Goal: Task Accomplishment & Management: Complete application form

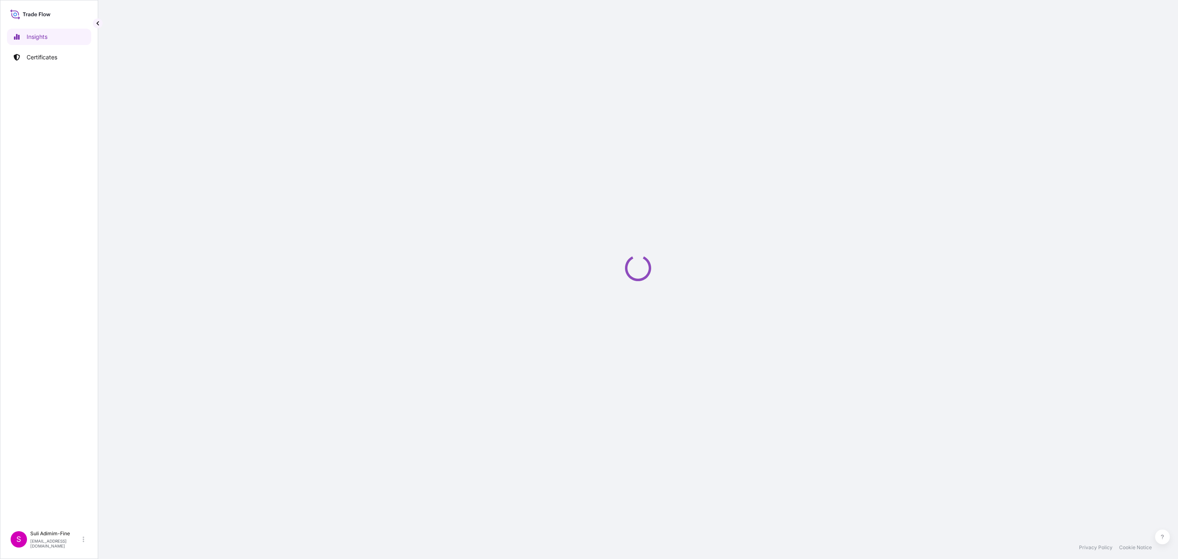
select select "2025"
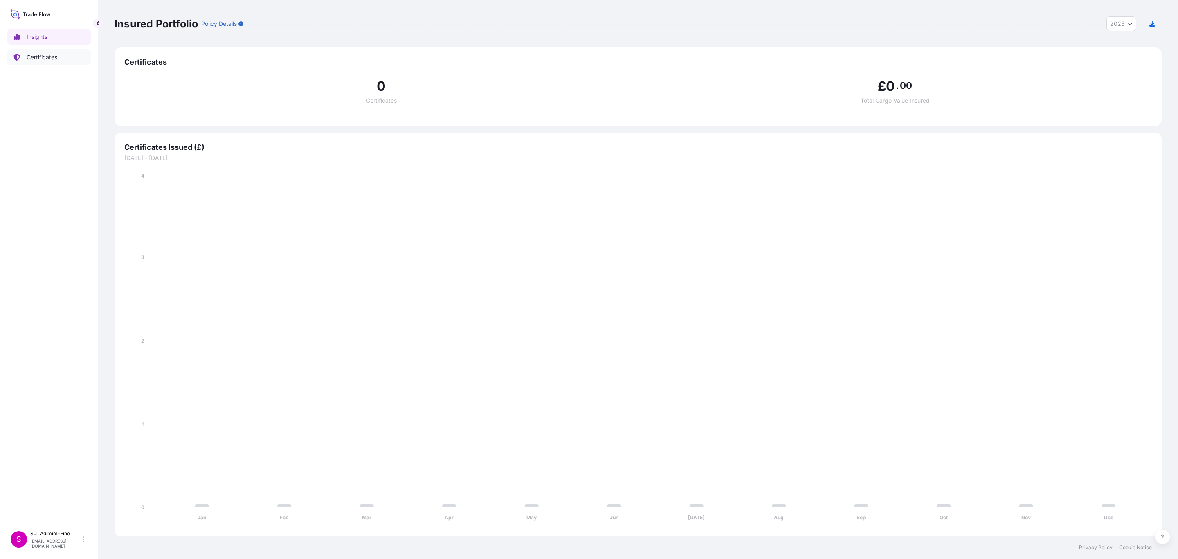
click at [51, 58] on p "Certificates" at bounding box center [42, 57] width 31 height 8
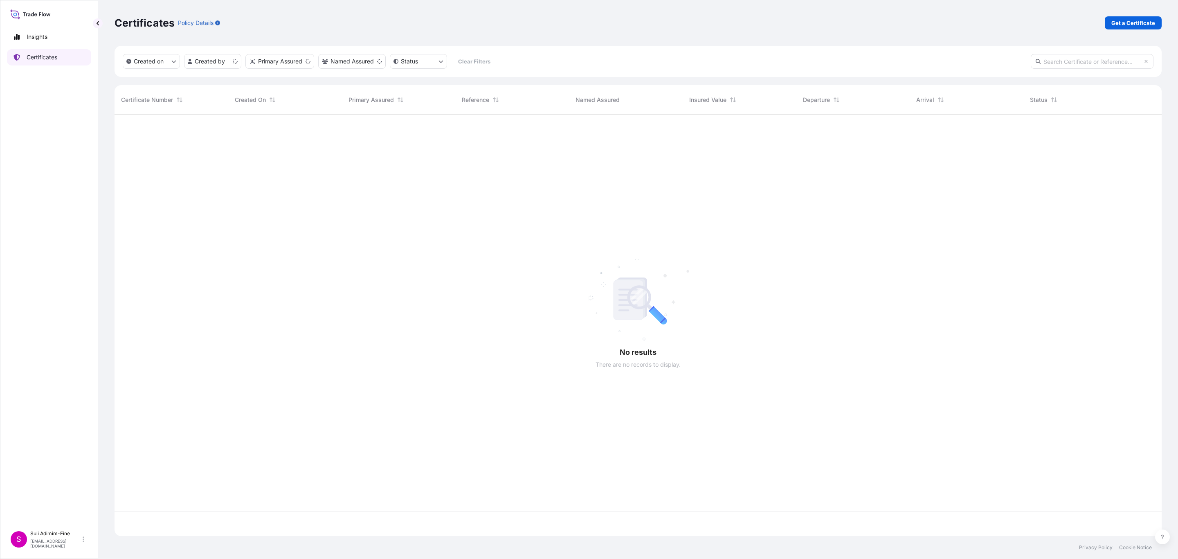
scroll to position [416, 1037]
click at [1135, 20] on p "Get a Certificate" at bounding box center [1133, 23] width 44 height 8
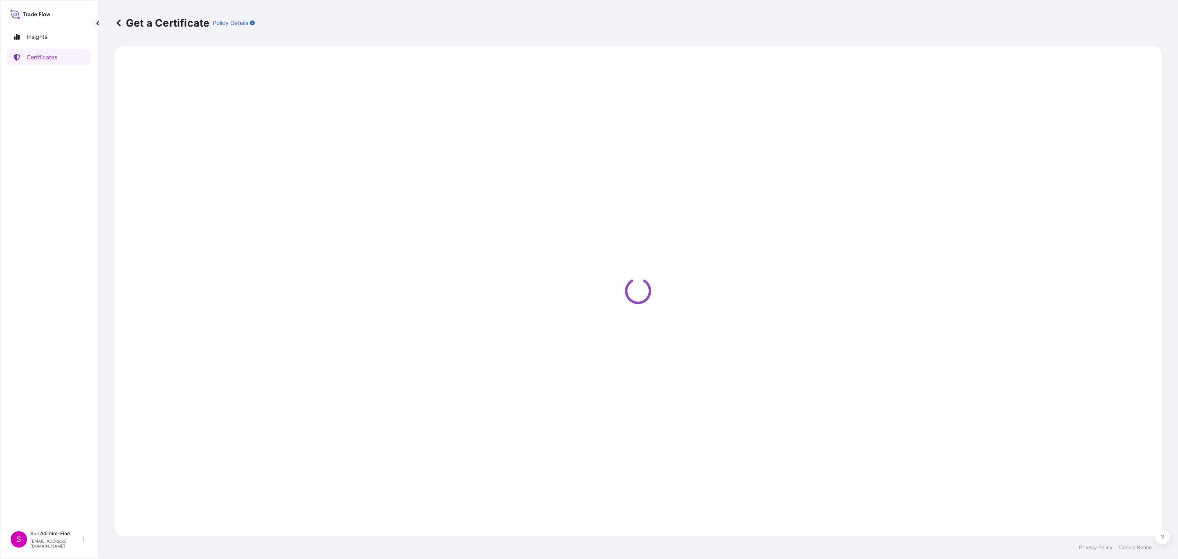
select select "Ocean Vessel"
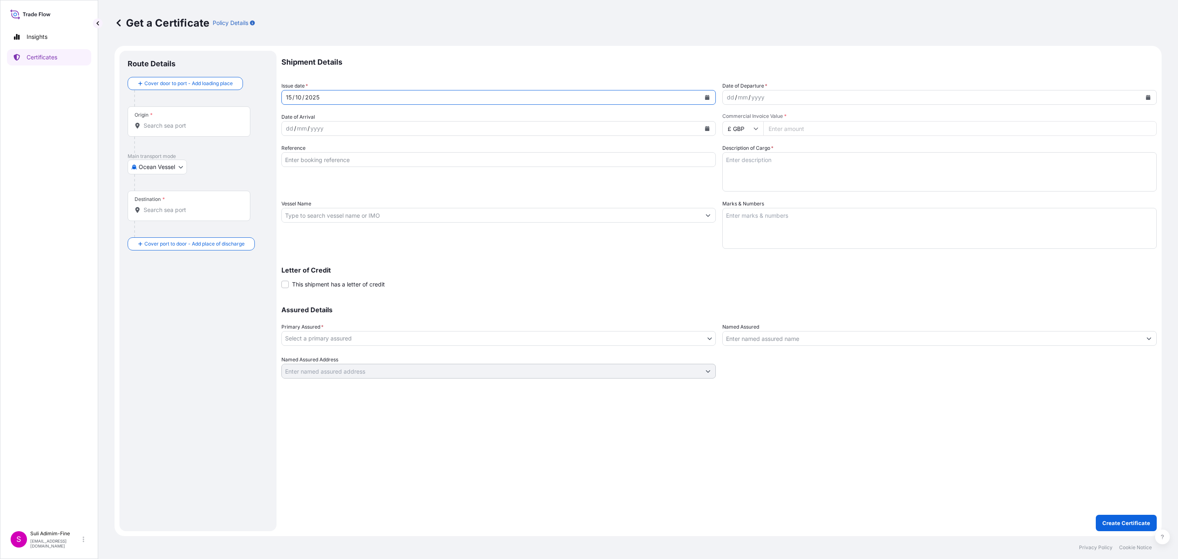
click at [328, 100] on div "[DATE]" at bounding box center [491, 97] width 419 height 15
click at [707, 97] on icon "Calendar" at bounding box center [707, 97] width 4 height 5
click at [294, 180] on div "13" at bounding box center [295, 181] width 15 height 15
click at [170, 125] on input "Origin *" at bounding box center [192, 125] width 97 height 8
click at [219, 76] on div "Cover door to port - Add loading place" at bounding box center [185, 83] width 101 height 15
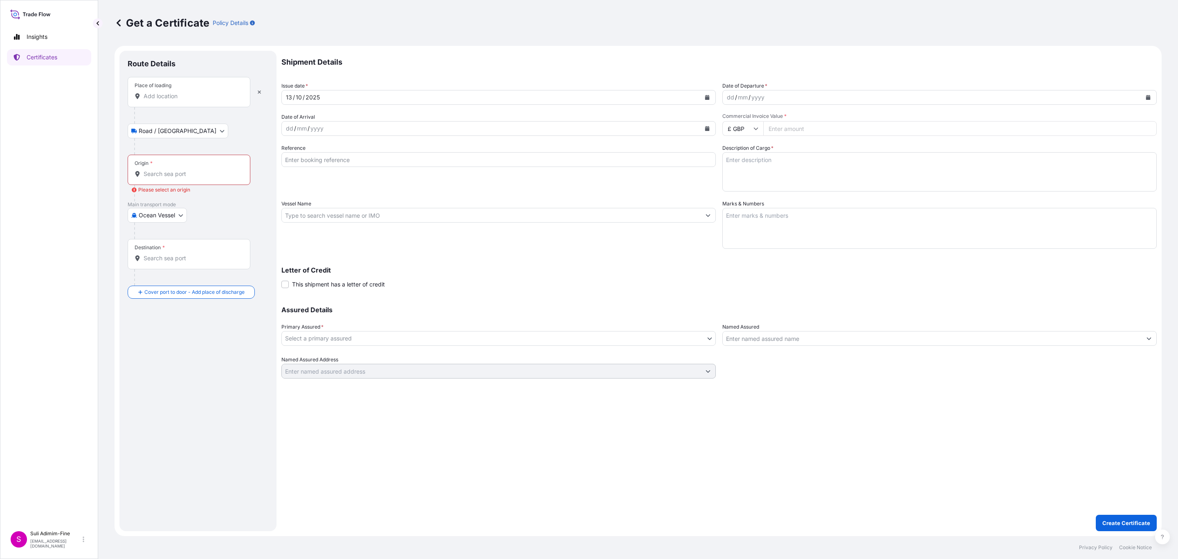
click at [190, 97] on input "Place of loading" at bounding box center [192, 96] width 97 height 8
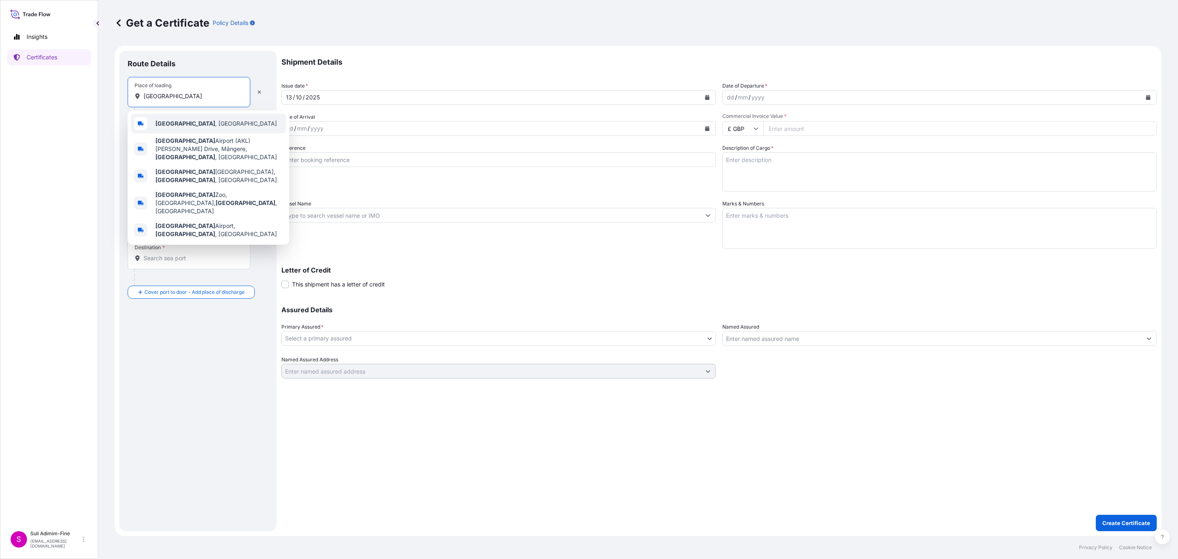
click at [173, 121] on b "[GEOGRAPHIC_DATA]" at bounding box center [185, 123] width 60 height 7
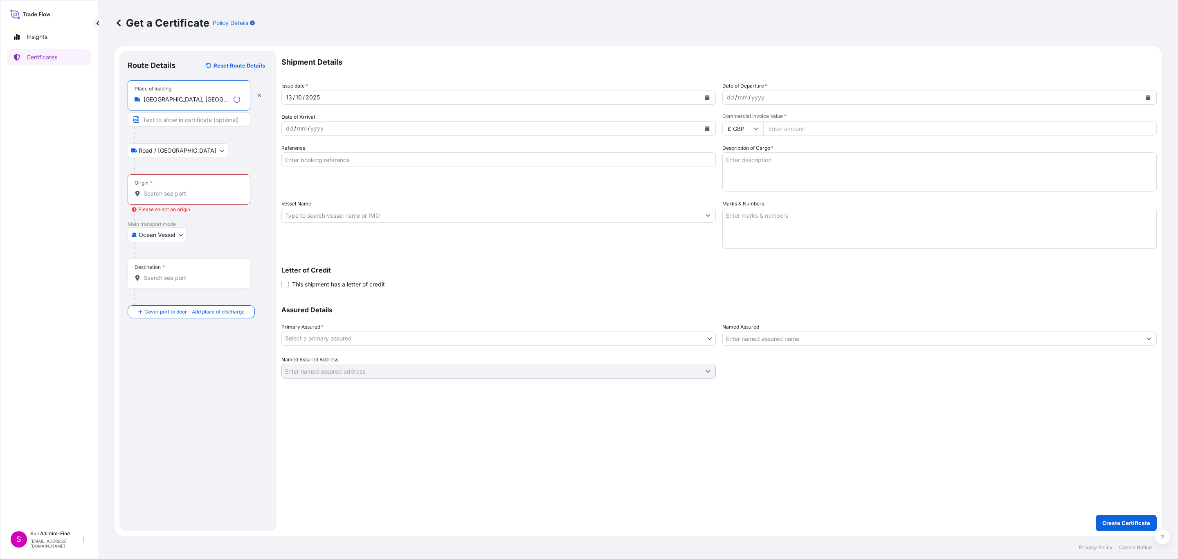
type input "[GEOGRAPHIC_DATA], [GEOGRAPHIC_DATA]"
click at [164, 195] on input "Origin * Please select an origin" at bounding box center [192, 193] width 97 height 8
click at [164, 221] on b "NZAKL" at bounding box center [165, 218] width 20 height 7
type input "NZAKL - [GEOGRAPHIC_DATA], [GEOGRAPHIC_DATA]"
click at [166, 301] on div "Destination *" at bounding box center [189, 290] width 123 height 30
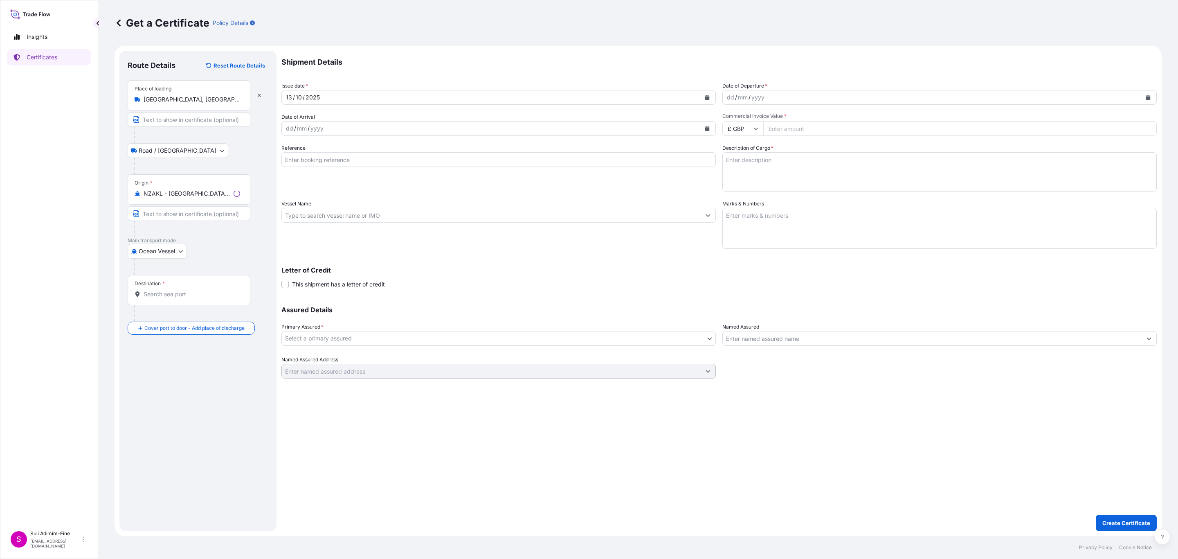
click at [166, 298] on input "Destination *" at bounding box center [192, 294] width 97 height 8
click at [181, 321] on span "AUMEL - [GEOGRAPHIC_DATA], [GEOGRAPHIC_DATA]" at bounding box center [218, 324] width 127 height 16
type input "AUMEL - [GEOGRAPHIC_DATA], [GEOGRAPHIC_DATA]"
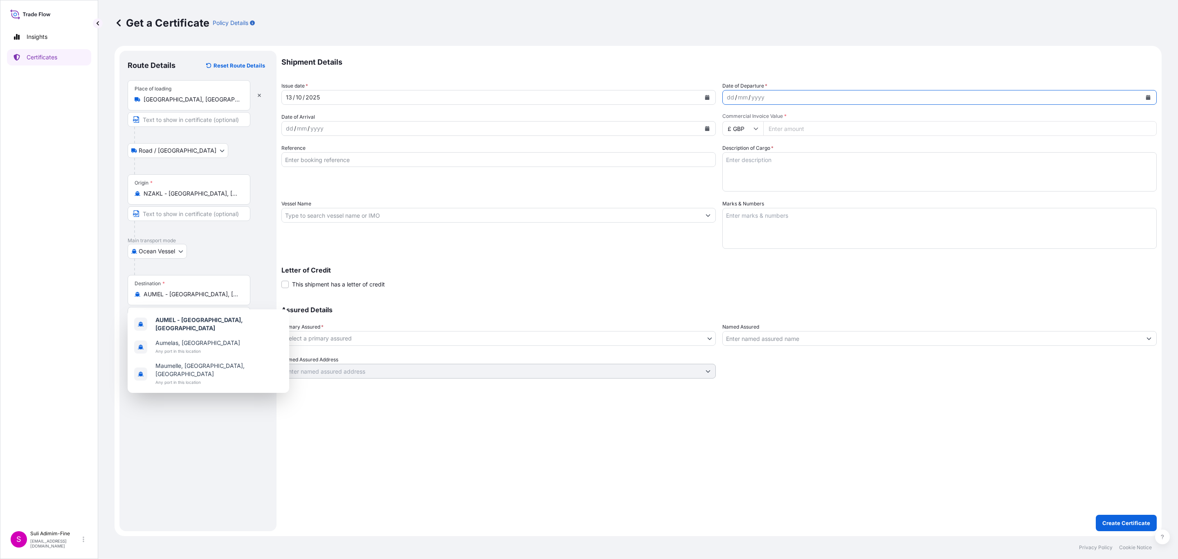
click at [1151, 101] on button "Calendar" at bounding box center [1148, 97] width 13 height 13
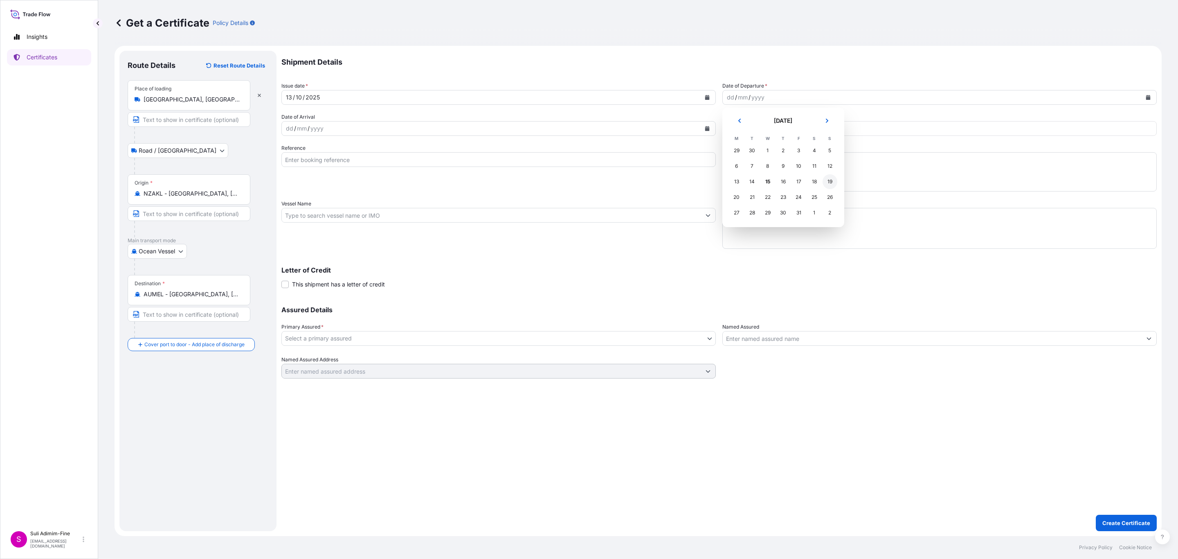
click at [829, 181] on div "19" at bounding box center [830, 181] width 15 height 15
click at [710, 129] on button "Calendar" at bounding box center [707, 128] width 13 height 13
click at [299, 243] on div "27" at bounding box center [295, 243] width 15 height 15
click at [751, 136] on div "Shipment Details Issue date * [DATE] Date of Departure * [DATE] Date of Arrival…" at bounding box center [718, 215] width 875 height 328
click at [750, 130] on input "£ GBP" at bounding box center [742, 128] width 41 height 15
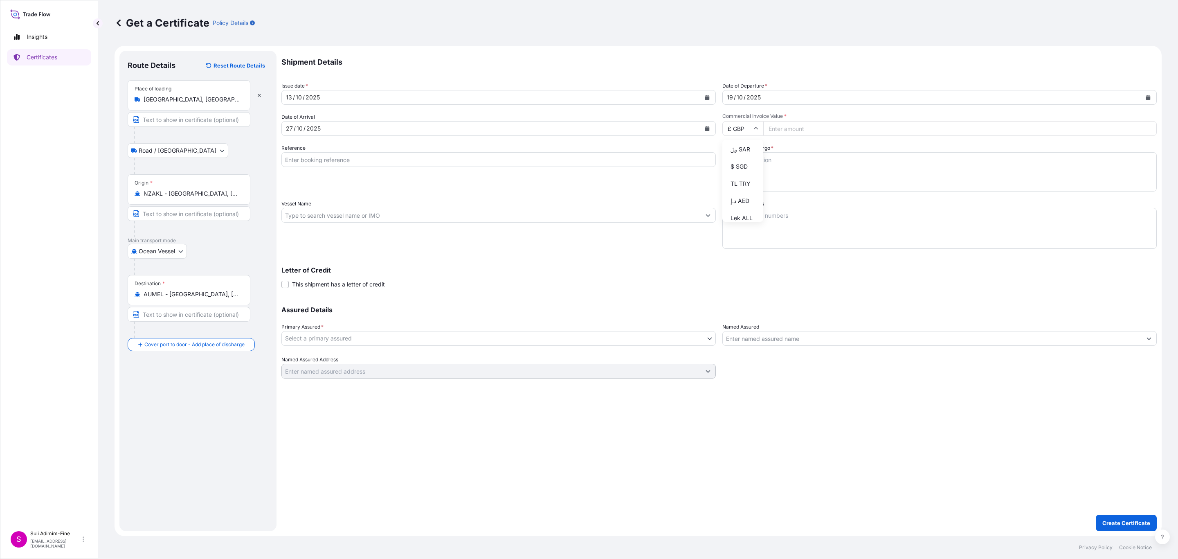
scroll to position [285, 0]
click at [742, 97] on div "$ NZD" at bounding box center [743, 90] width 34 height 16
type input "$ NZD"
click at [803, 126] on input "Commercial Invoice Value *" at bounding box center [959, 128] width 393 height 15
paste input "104214.00"
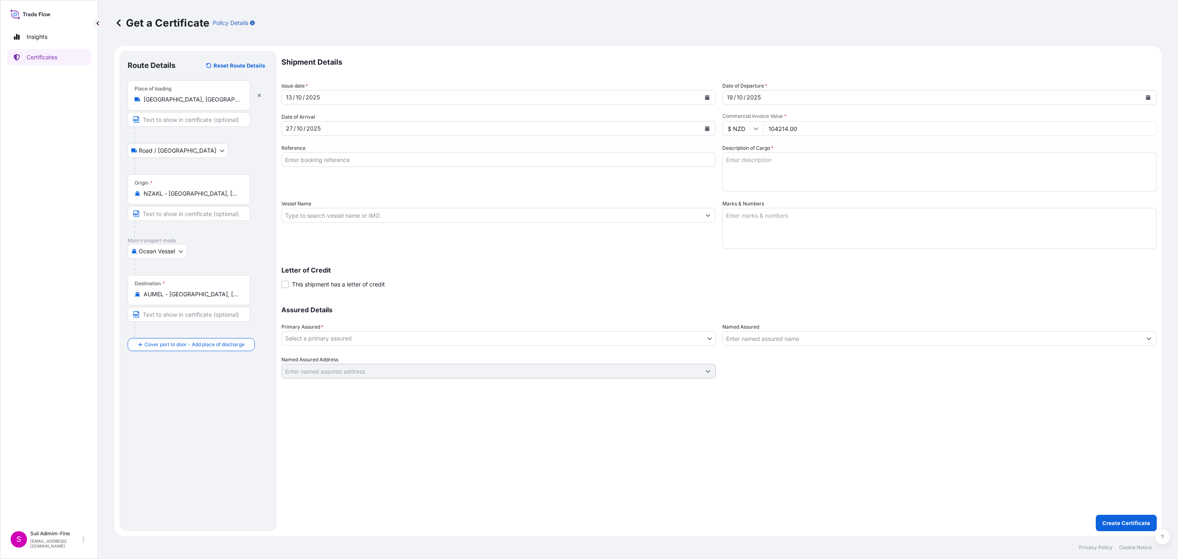
type input "104214.00"
click at [762, 161] on textarea "Description of Cargo *" at bounding box center [939, 171] width 434 height 39
paste textarea "Assorted cartons of ice cream"
type textarea "Assorted cartons of ice cream"
click at [772, 211] on textarea "Marks & Numbers" at bounding box center [939, 228] width 434 height 41
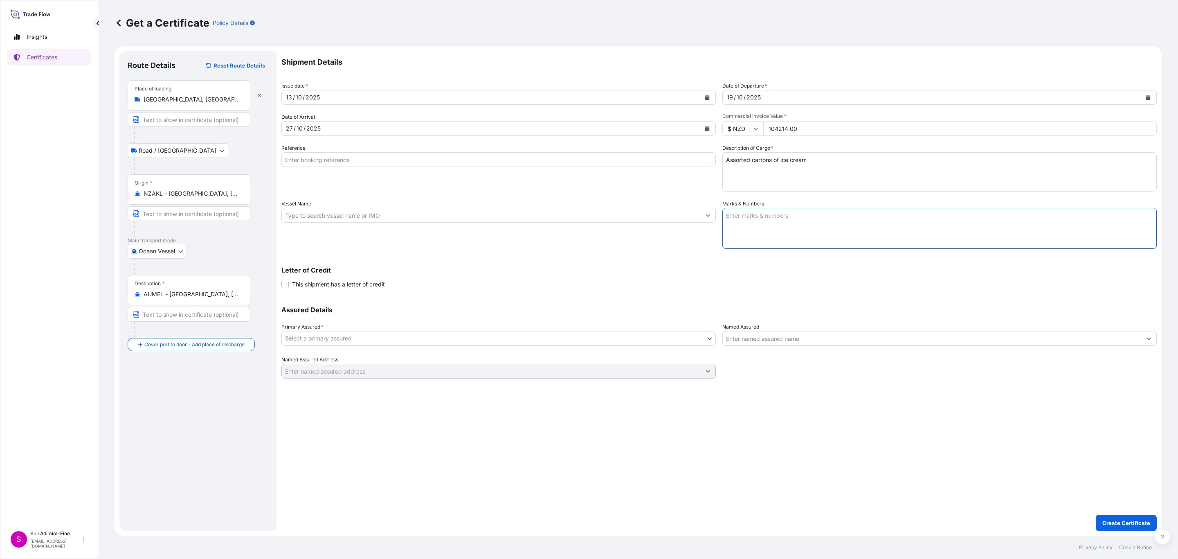
paste textarea "3300 CASES OF PRODUCT -25 DEGREES 1x40FT REEFER"
click at [724, 215] on textarea "3300 CASES OF PRODUCT -25 DEGREES 1x40FT REEFER" at bounding box center [939, 228] width 434 height 41
click at [731, 216] on textarea "3300 CASES OF PRODUCT -25 DEGREES 1x40FT REEFER" at bounding box center [939, 228] width 434 height 41
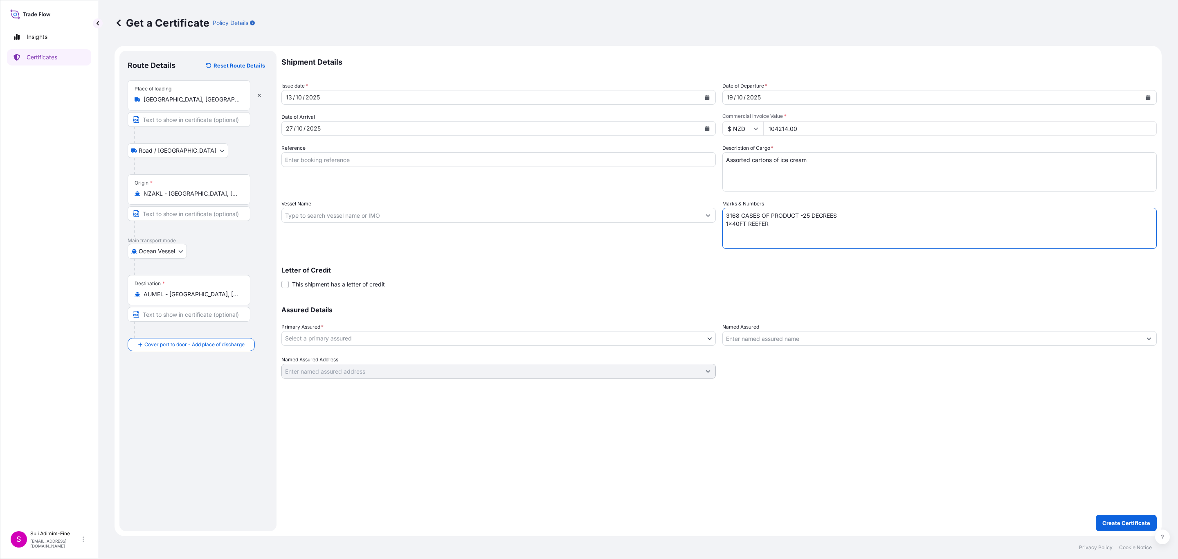
drag, startPoint x: 777, startPoint y: 232, endPoint x: 695, endPoint y: 202, distance: 87.3
click at [695, 202] on div "Shipment Details Issue date * [DATE] Date of Departure * [DATE] Date of Arrival…" at bounding box center [718, 215] width 875 height 328
paste textarea "Shipment: 1001829 3300"
click at [783, 212] on textarea "Shipment: 1001829 3300 CASES OF PRODUCT -25 DEGREES 1x40FT REEFER" at bounding box center [939, 228] width 434 height 41
click at [785, 215] on textarea "Shipment: 1001829 3300 CASES OF PRODUCT -25 DEGREES 1x40FT REEFER" at bounding box center [939, 228] width 434 height 41
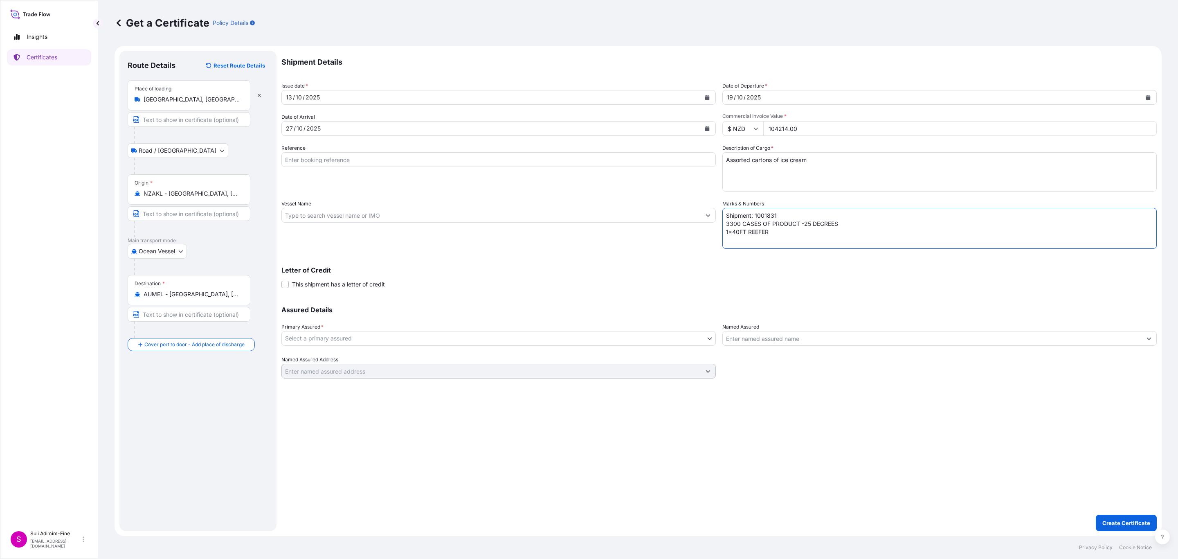
click at [727, 228] on textarea "Shipment: 1001831 3300 CASES OF PRODUCT -25 DEGREES 1x40FT REEFER" at bounding box center [939, 228] width 434 height 41
click at [728, 226] on textarea "Shipment: 1001831 3300 CASES OF PRODUCT -25 DEGREES 1x40FT REEFER" at bounding box center [939, 228] width 434 height 41
type textarea "Shipment: 1001831 3168 CASES OF PRODUCT -25 DEGREES 1x40FT REEFER"
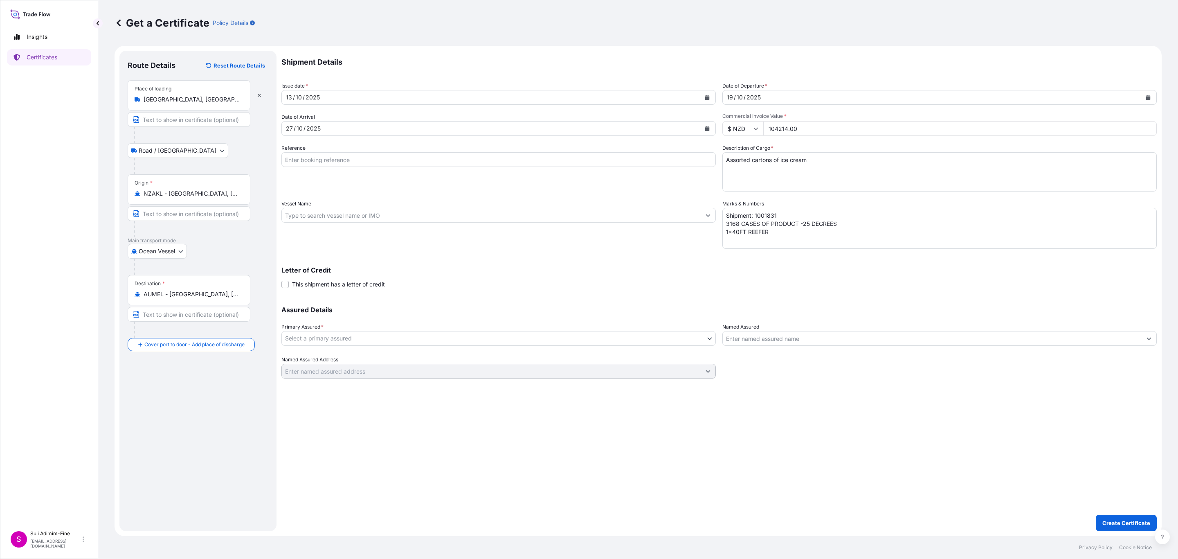
click at [308, 162] on input "Reference" at bounding box center [498, 159] width 434 height 15
paste input "CLSAKL48281"
type input "CLSAKL48281"
click at [346, 214] on input "Vessel Name" at bounding box center [491, 215] width 419 height 15
paste input "MATE 538"
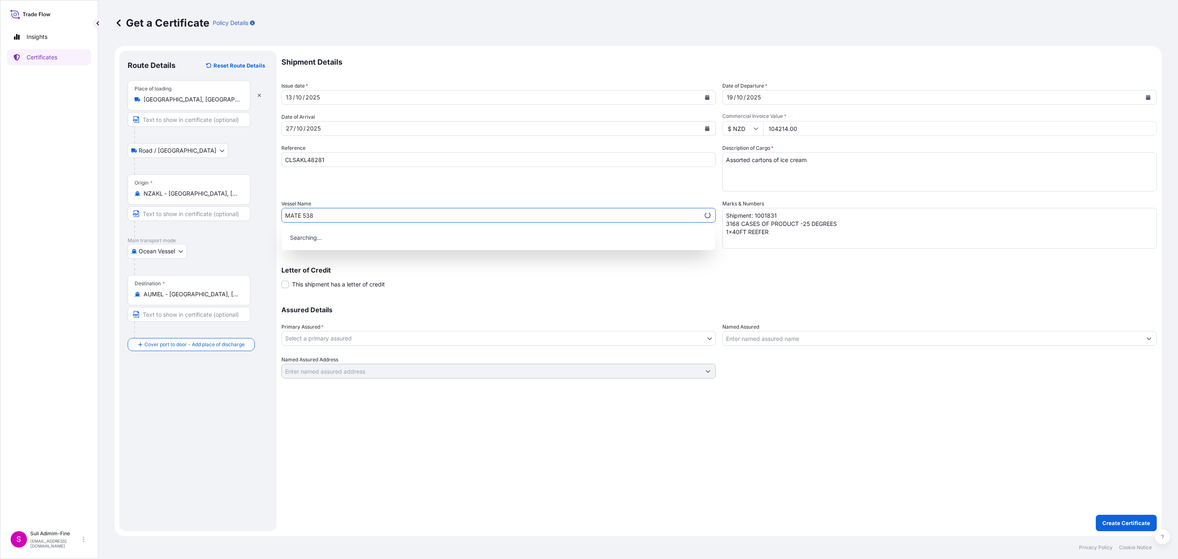
type input "MATE 538"
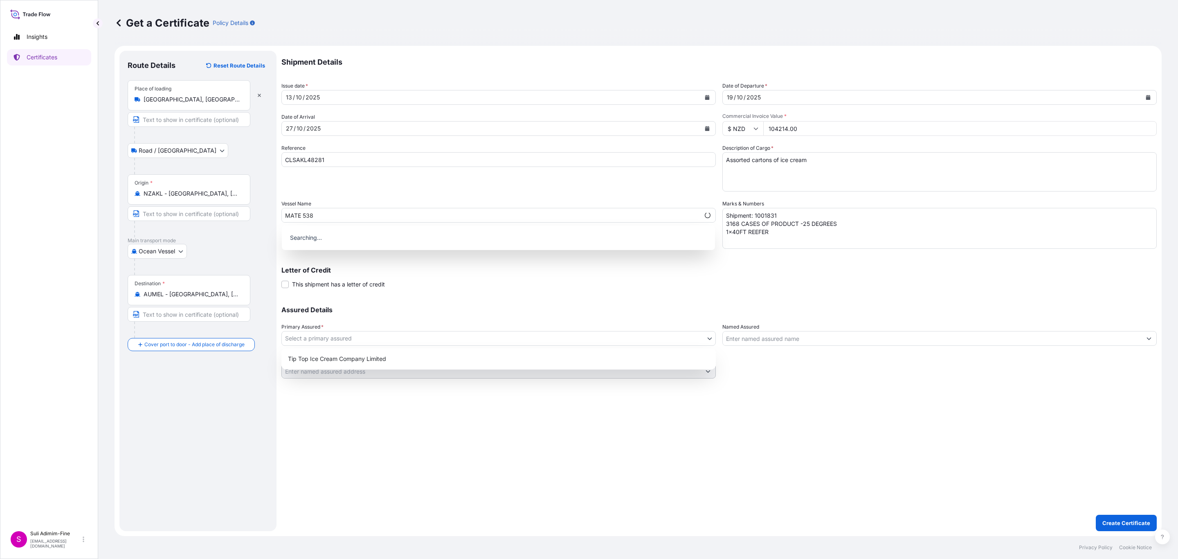
click at [326, 339] on body "0 options available. Insights Certificates S Suli Adimim-Fine [EMAIL_ADDRESS][D…" at bounding box center [589, 279] width 1178 height 559
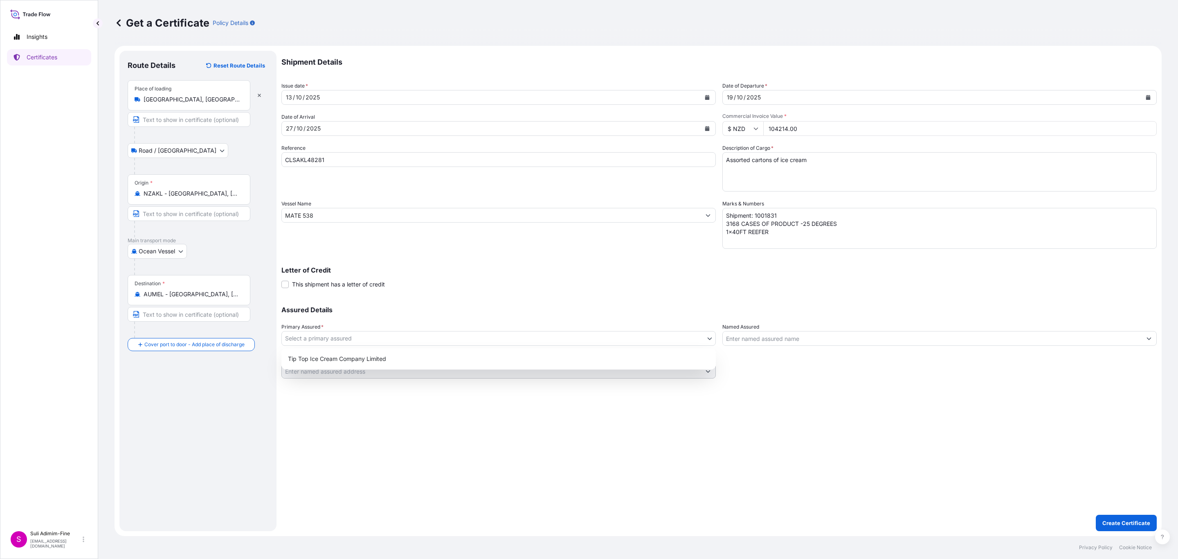
click at [382, 342] on body "0 options available. Insights Certificates S Suli Adimim-Fine [EMAIL_ADDRESS][D…" at bounding box center [589, 279] width 1178 height 559
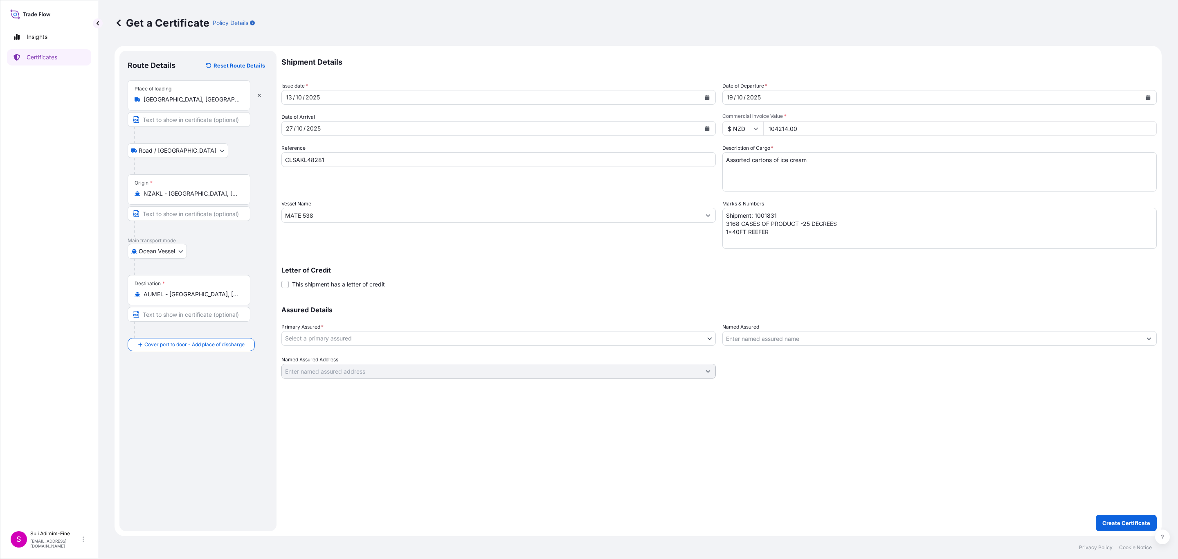
click at [381, 342] on body "0 options available. Insights Certificates S Suli Adimim-Fine [EMAIL_ADDRESS][D…" at bounding box center [589, 279] width 1178 height 559
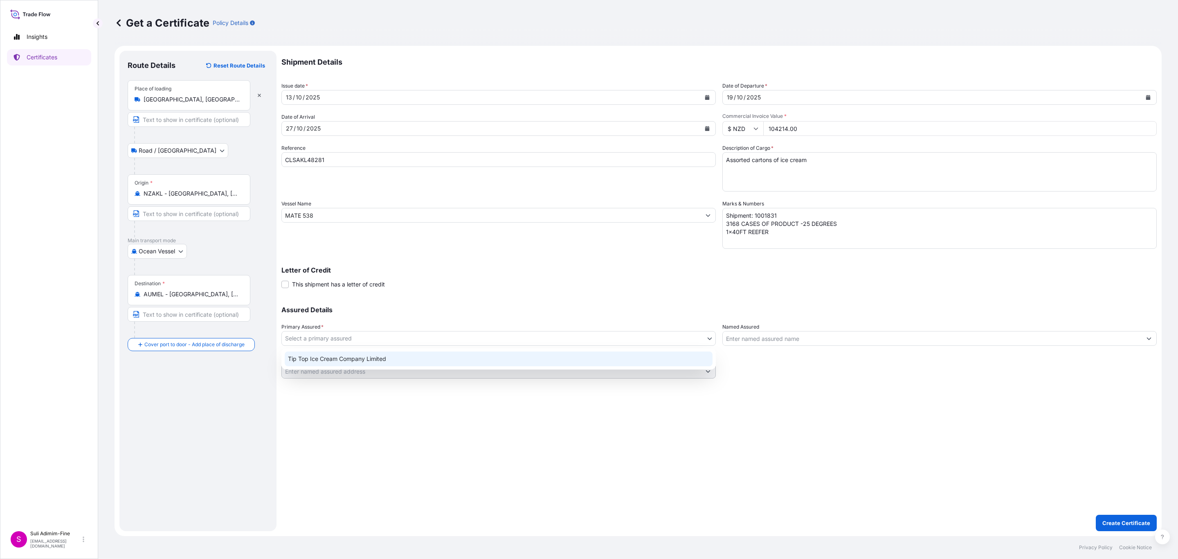
click at [364, 357] on div "Tip Top Ice Cream Company Limited" at bounding box center [499, 358] width 428 height 15
select select "31891"
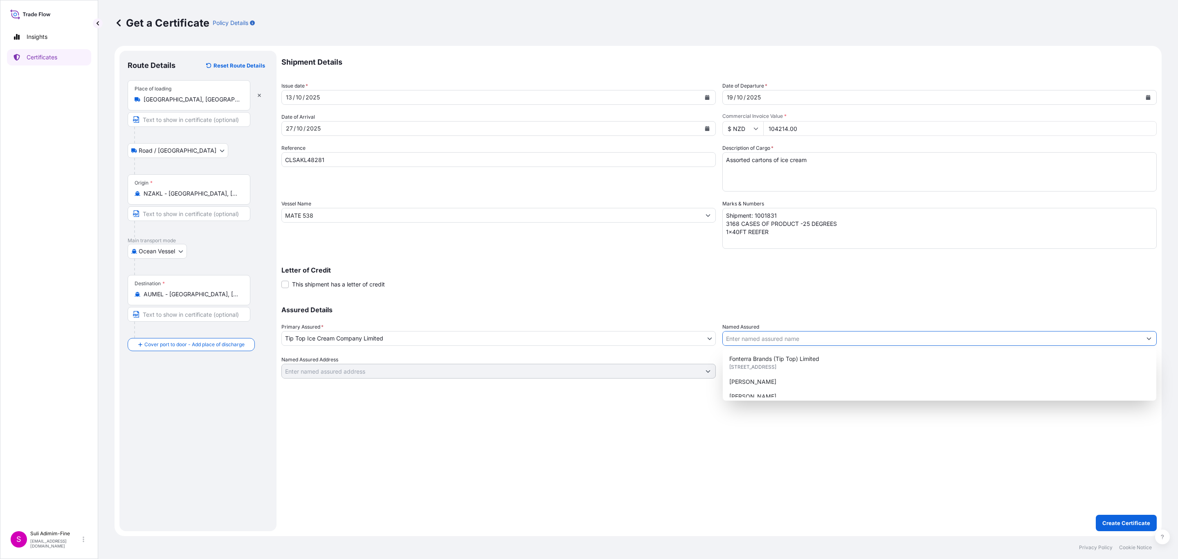
click at [782, 340] on input "Named Assured" at bounding box center [932, 338] width 419 height 15
click at [842, 530] on div "Shipment Details Issue date * [DATE] Date of Departure * [DATE] Date of Arrival…" at bounding box center [718, 291] width 875 height 480
click at [805, 335] on input "Named Assured" at bounding box center [932, 338] width 419 height 15
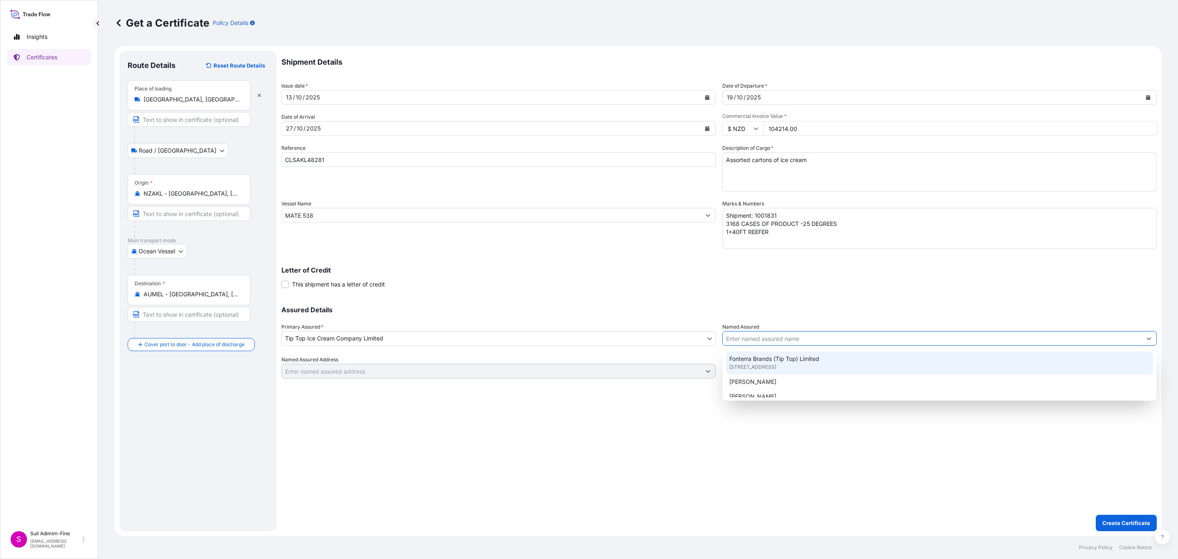
click at [752, 364] on span "[STREET_ADDRESS]" at bounding box center [752, 367] width 47 height 8
type input "Fonterra Brands (Tip Top) Limited"
type input "[STREET_ADDRESS]"
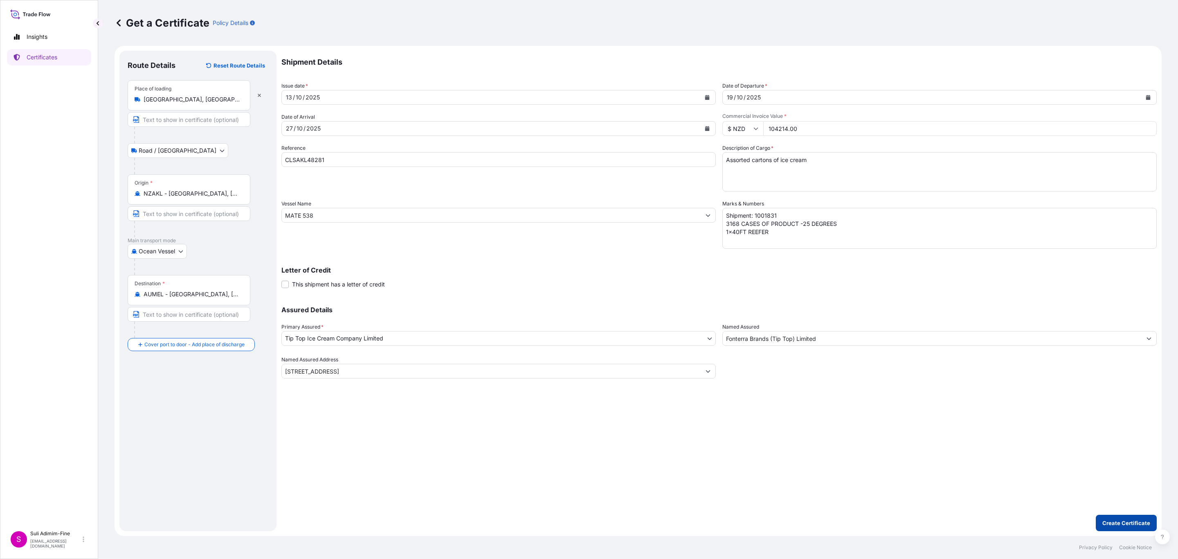
click at [1107, 520] on p "Create Certificate" at bounding box center [1126, 523] width 48 height 8
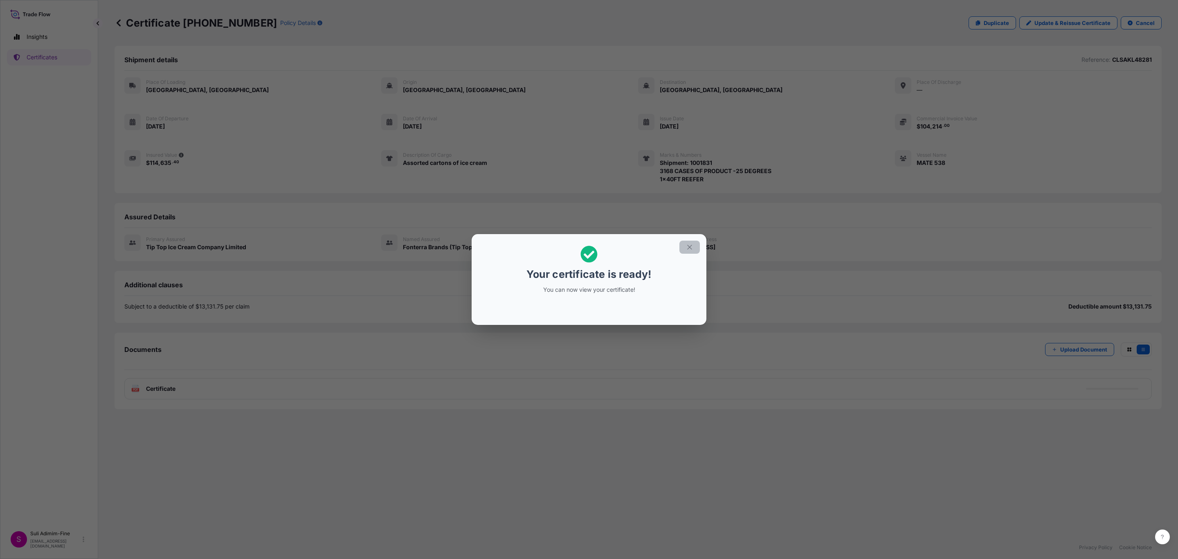
click at [691, 248] on icon "button" at bounding box center [689, 246] width 7 height 7
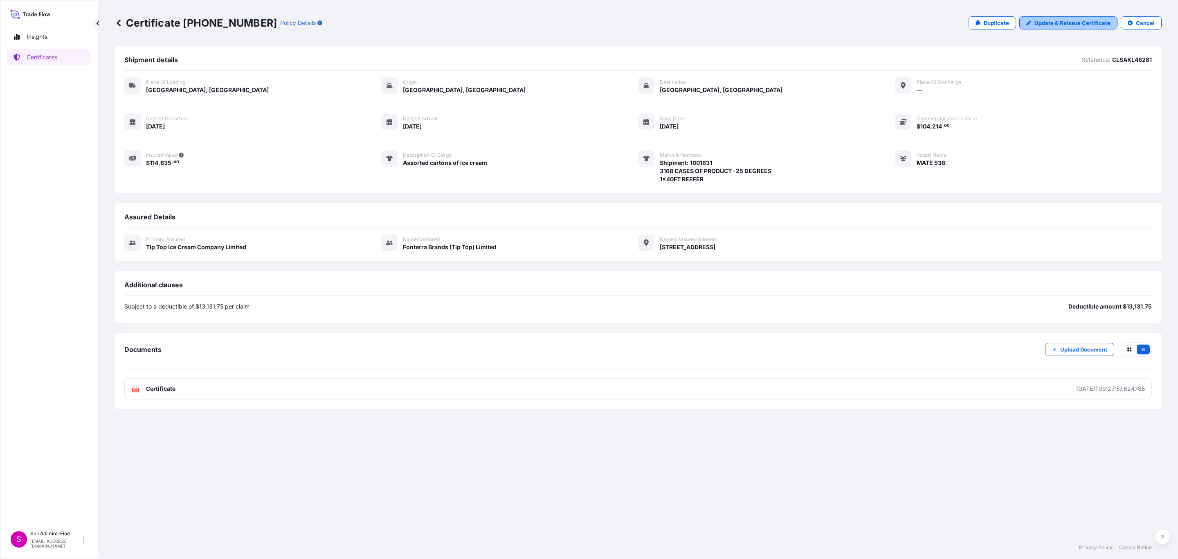
click at [1041, 21] on p "Update & Reissue Certificate" at bounding box center [1072, 23] width 76 height 8
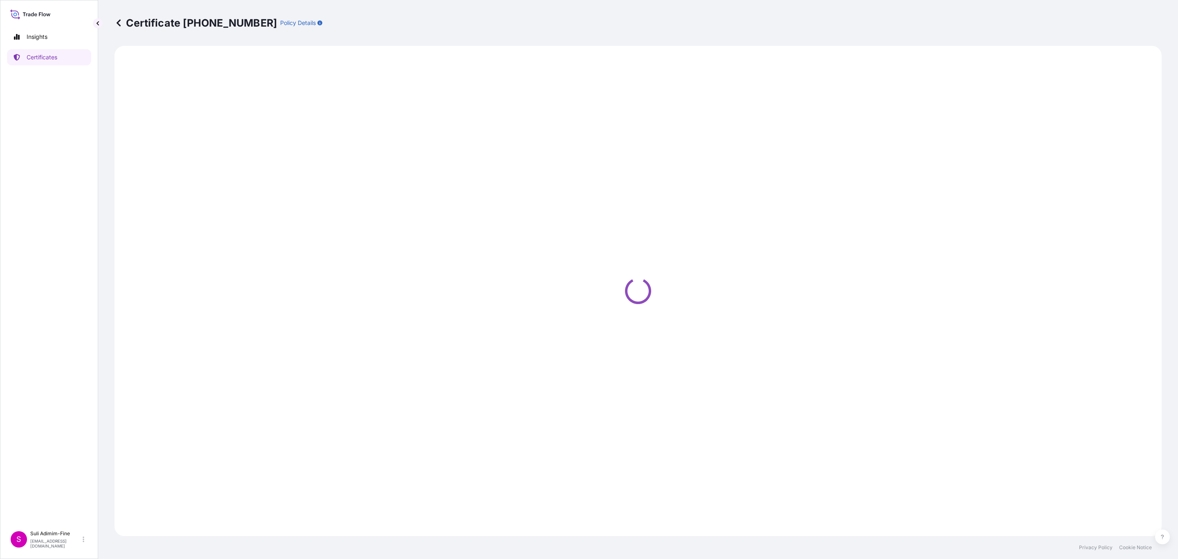
select select "Road / [GEOGRAPHIC_DATA]"
select select "Ocean Vessel"
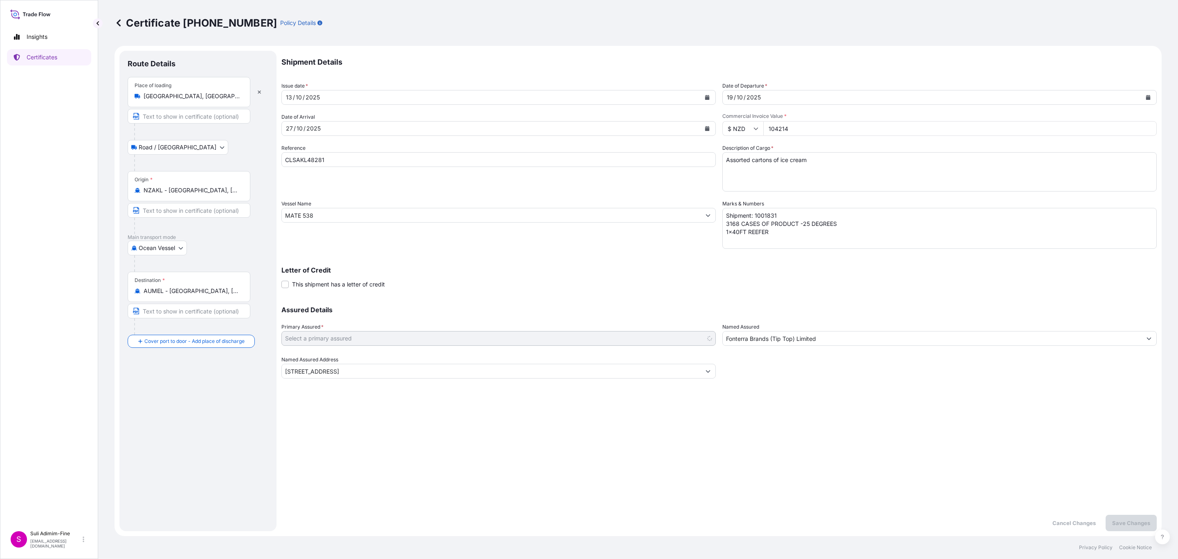
select select "31891"
click at [727, 220] on textarea "Shipment: 1001831 3168 CASES OF PRODUCT -25 DEGREES 1x40FT REEFER" at bounding box center [939, 228] width 434 height 41
click at [725, 220] on textarea "Shipment: 1001831 3168 CASES OF PRODUCT -25 DEGREES 1x40FT REEFER" at bounding box center [939, 228] width 434 height 41
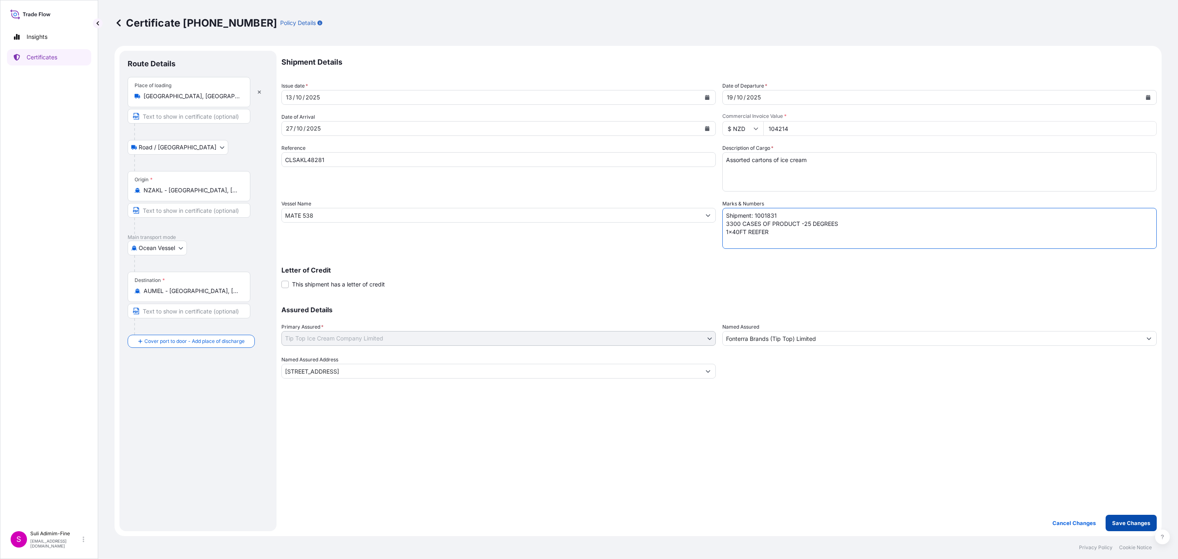
type textarea "Shipment: 1001831 3300 CASES OF PRODUCT -25 DEGREES 1x40FT REEFER"
click at [1132, 519] on p "Save Changes" at bounding box center [1131, 523] width 38 height 8
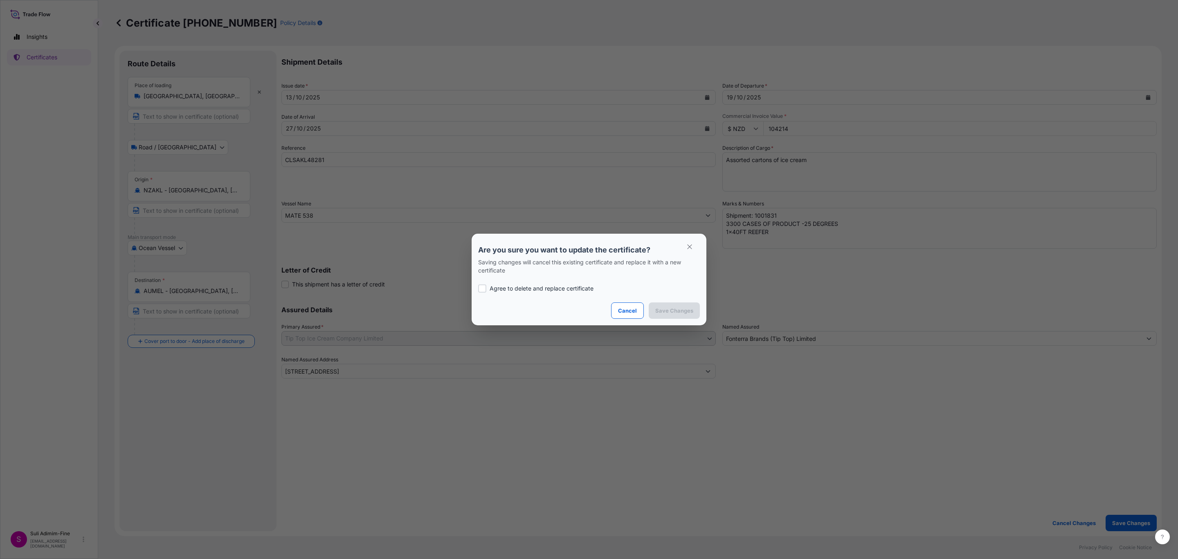
click at [483, 287] on div at bounding box center [482, 288] width 8 height 8
checkbox input "true"
click at [677, 306] on p "Save Changes" at bounding box center [674, 310] width 38 height 8
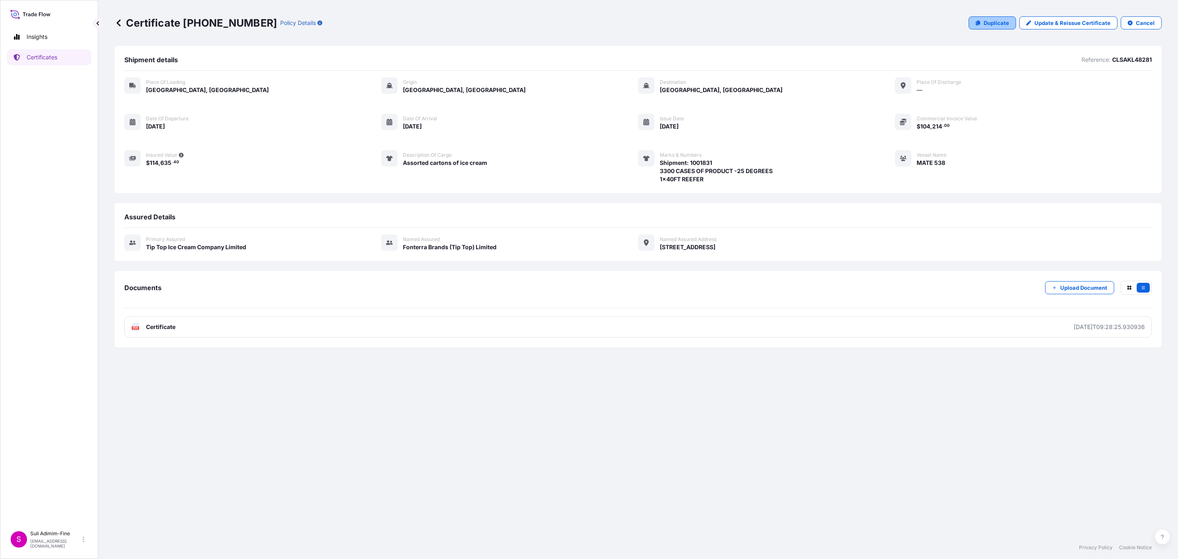
click at [1003, 23] on p "Duplicate" at bounding box center [996, 23] width 25 height 8
select select "Road / [GEOGRAPHIC_DATA]"
select select "Ocean Vessel"
select select "31891"
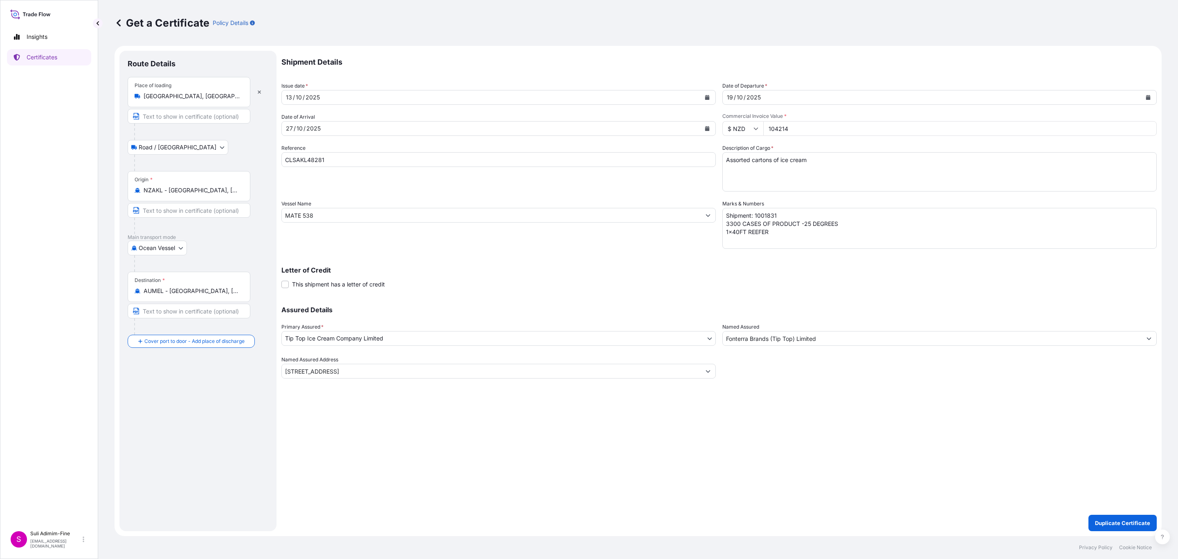
drag, startPoint x: 810, startPoint y: 128, endPoint x: 696, endPoint y: 132, distance: 114.2
click at [696, 131] on div "Shipment Details Issue date * [DATE] Date of Departure * [DATE] Date of Arrival…" at bounding box center [718, 215] width 875 height 328
paste input "60287.0"
type input "60287.04"
click at [782, 214] on textarea "Shipment: 1001831 3300 CASES OF PRODUCT -25 DEGREES 1x40FT REEFER" at bounding box center [939, 228] width 434 height 41
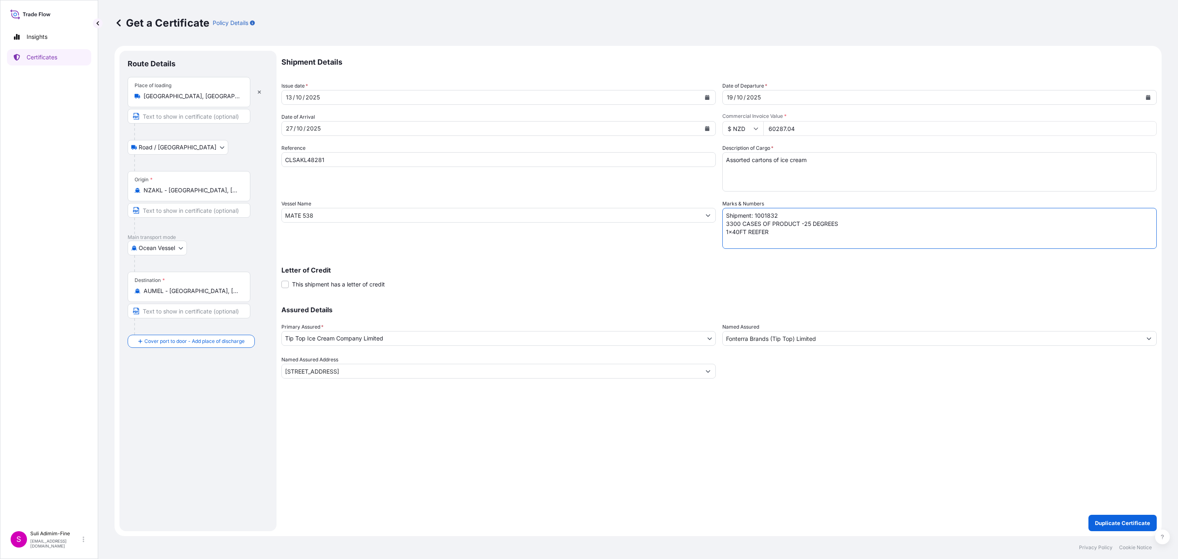
click at [731, 223] on textarea "Shipment: 1001831 3300 CASES OF PRODUCT -25 DEGREES 1x40FT REEFER" at bounding box center [939, 228] width 434 height 41
click at [733, 223] on textarea "Shipment: 1001831 3300 CASES OF PRODUCT -25 DEGREES 1x40FT REEFER" at bounding box center [939, 228] width 434 height 41
type textarea "Shipment: 1001832 3168 CASES OF PRODUCT -25 DEGREES 1x40FT REEFER"
click at [339, 97] on div "[DATE]" at bounding box center [491, 97] width 419 height 15
click at [705, 96] on icon "Calendar" at bounding box center [707, 97] width 5 height 5
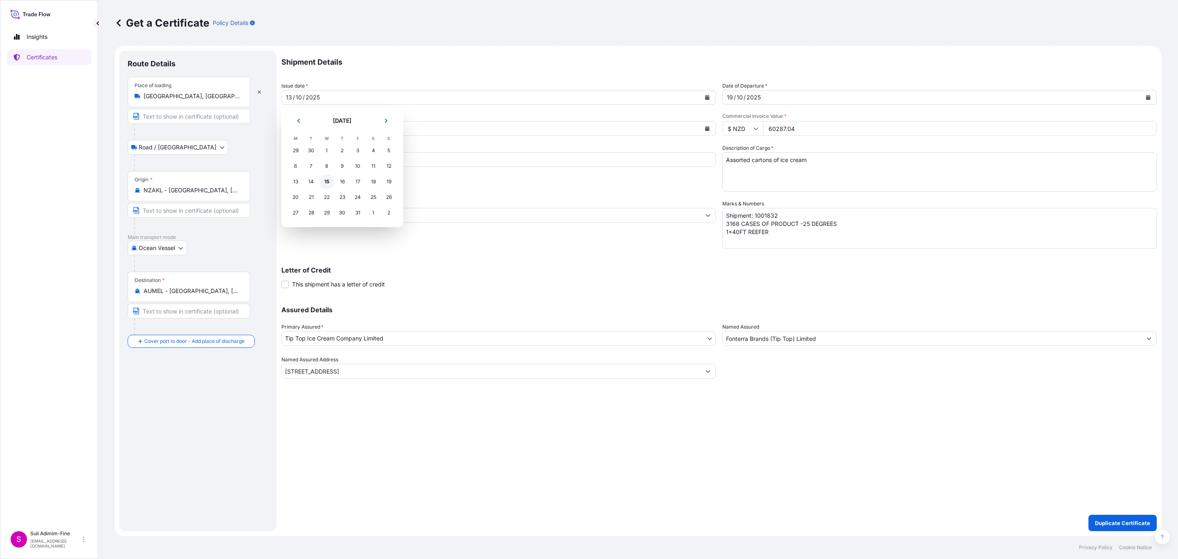
click at [326, 180] on div "15" at bounding box center [326, 181] width 15 height 15
click at [1117, 523] on p "Duplicate Certificate" at bounding box center [1122, 523] width 55 height 8
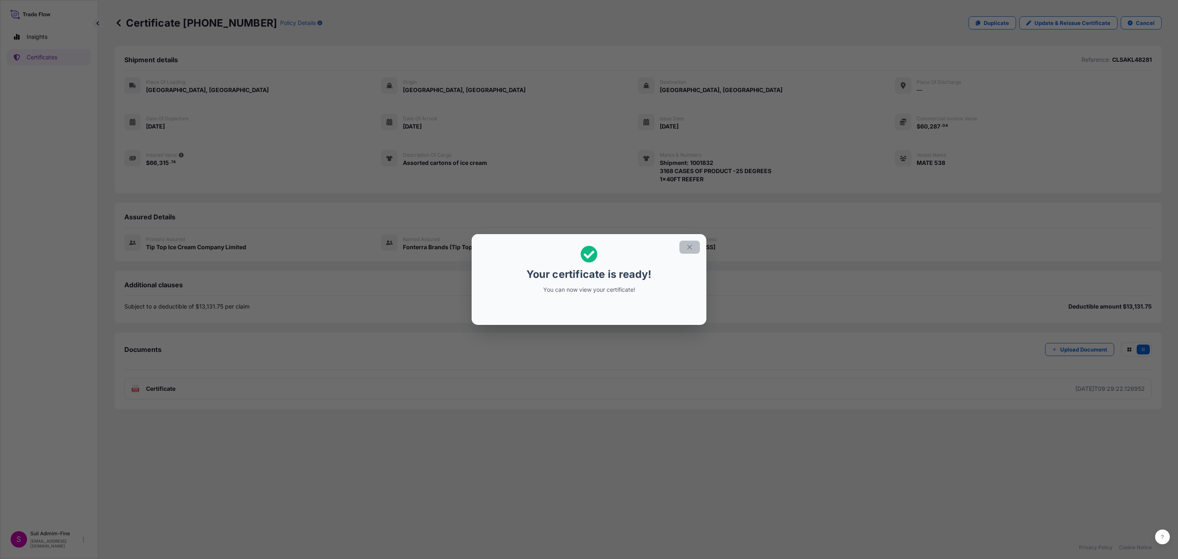
click at [686, 248] on icon "button" at bounding box center [689, 246] width 7 height 7
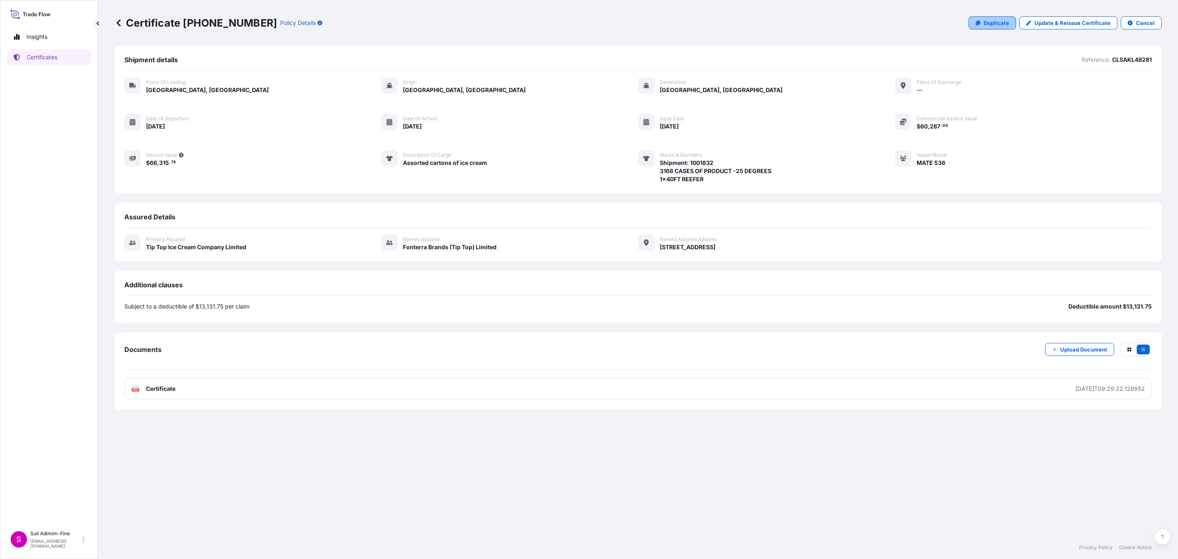
click at [1001, 22] on p "Duplicate" at bounding box center [996, 23] width 25 height 8
select select "Road / [GEOGRAPHIC_DATA]"
select select "Ocean Vessel"
select select "31891"
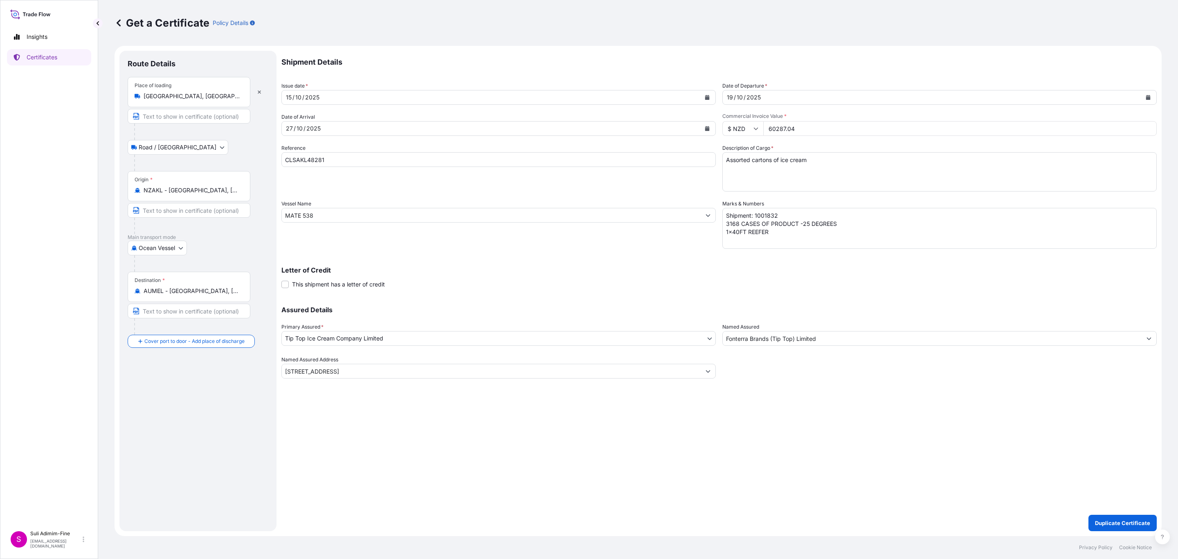
click at [784, 215] on textarea "Shipment: 1001832 3168 CASES OF PRODUCT -25 DEGREES 1x40FT REEFER" at bounding box center [939, 228] width 434 height 41
type textarea "Shipment: 1001836 3168 CASES OF PRODUCT -25 DEGREES 1x40FT REEFER"
click at [1123, 521] on p "Duplicate Certificate" at bounding box center [1122, 523] width 55 height 8
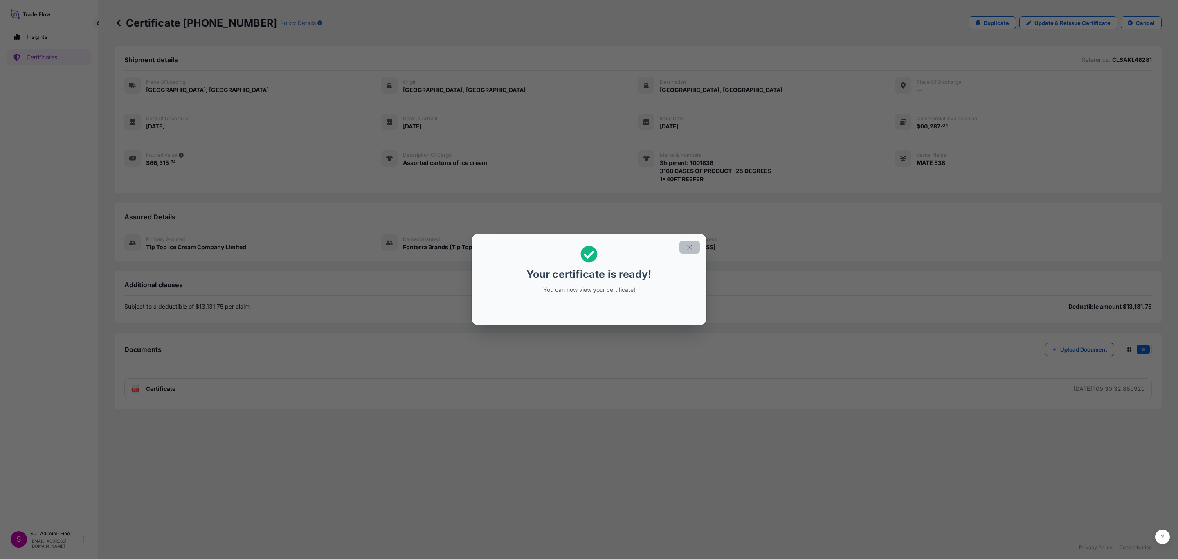
click at [688, 245] on icon "button" at bounding box center [689, 246] width 7 height 7
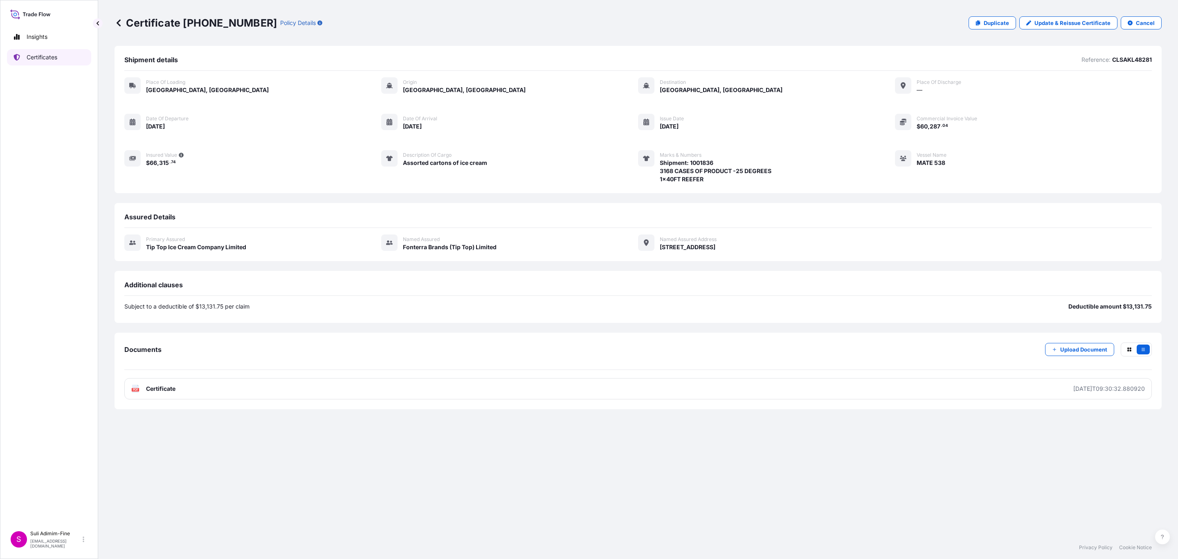
click at [37, 57] on p "Certificates" at bounding box center [42, 57] width 31 height 8
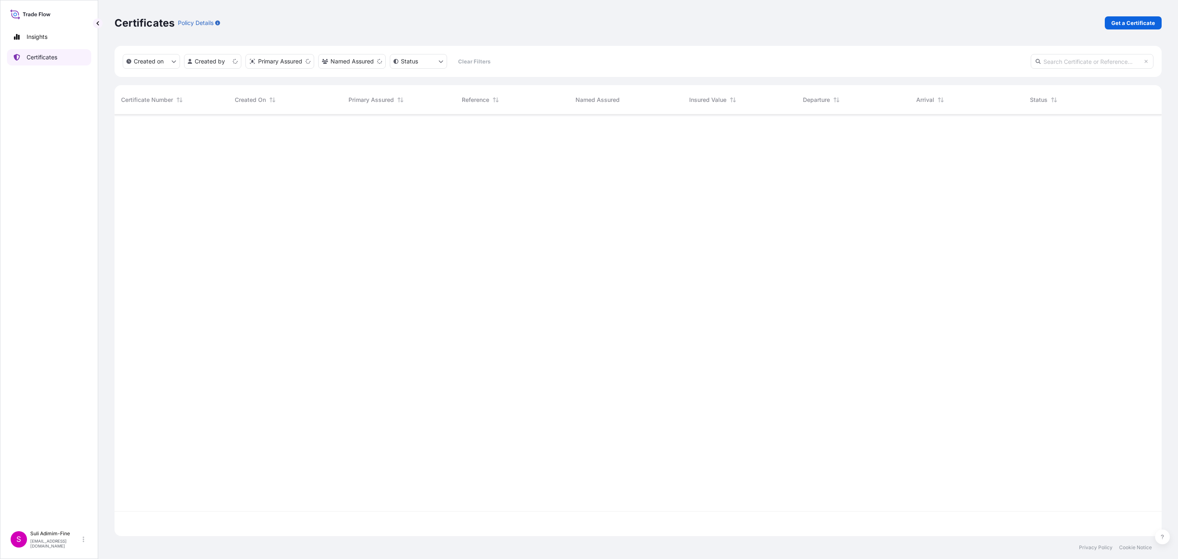
scroll to position [416, 1037]
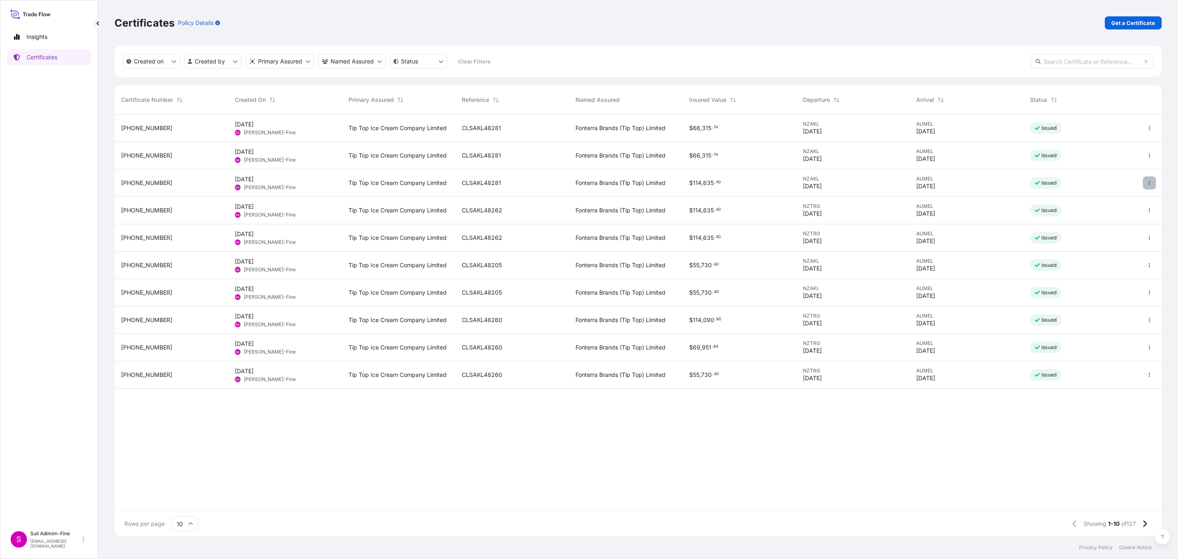
click at [1152, 183] on button "button" at bounding box center [1149, 182] width 13 height 13
click at [1108, 210] on p "Download certificate" at bounding box center [1109, 214] width 55 height 8
click at [1150, 157] on icon "button" at bounding box center [1149, 155] width 5 height 5
click at [1158, 156] on div at bounding box center [1149, 155] width 25 height 27
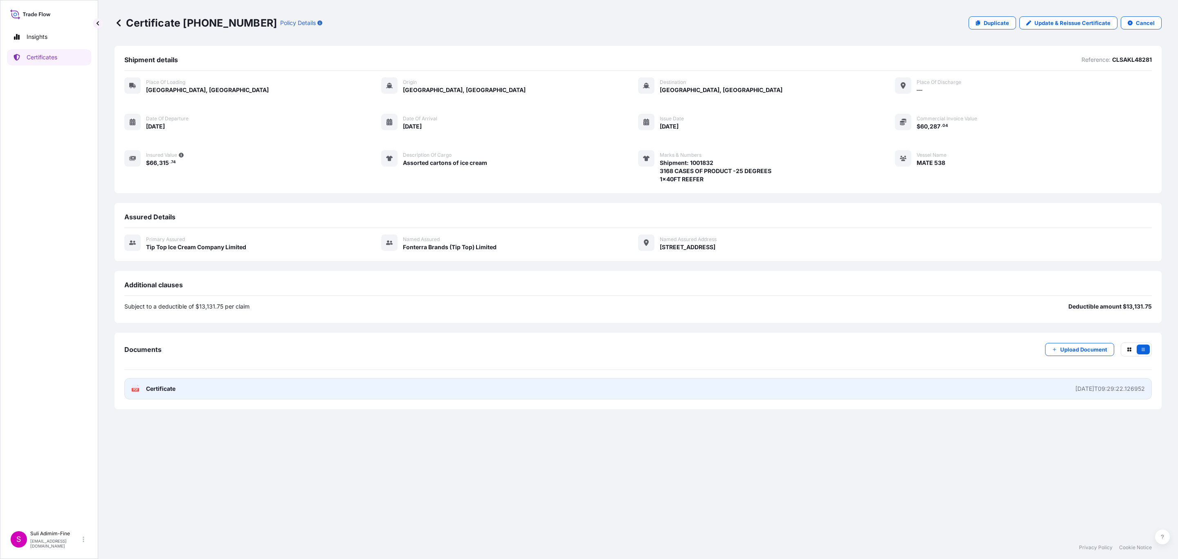
click at [171, 388] on span "Certificate" at bounding box center [160, 388] width 29 height 8
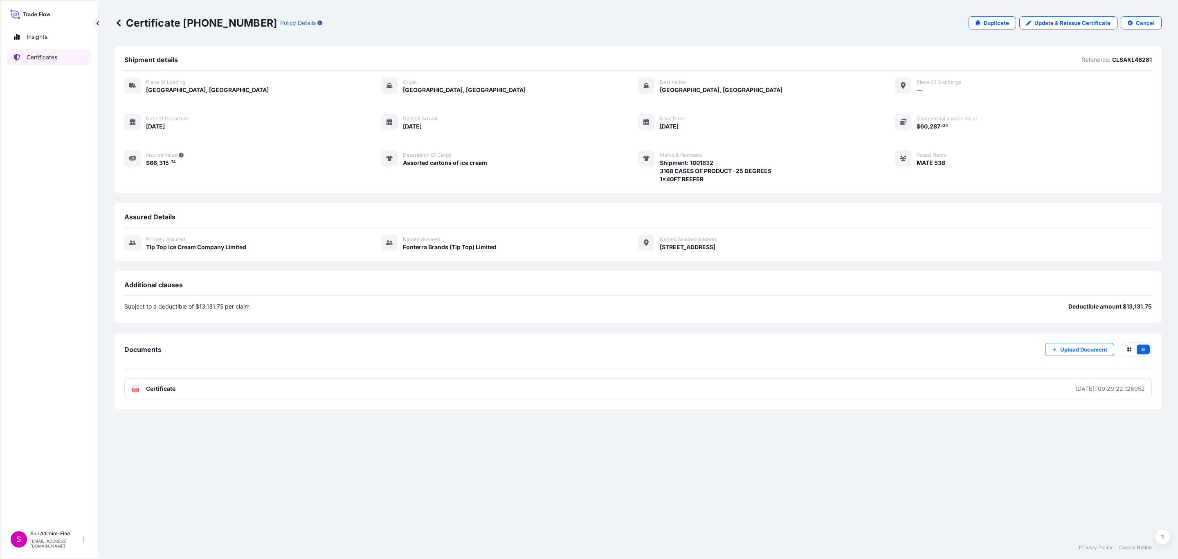
click at [44, 56] on p "Certificates" at bounding box center [42, 57] width 31 height 8
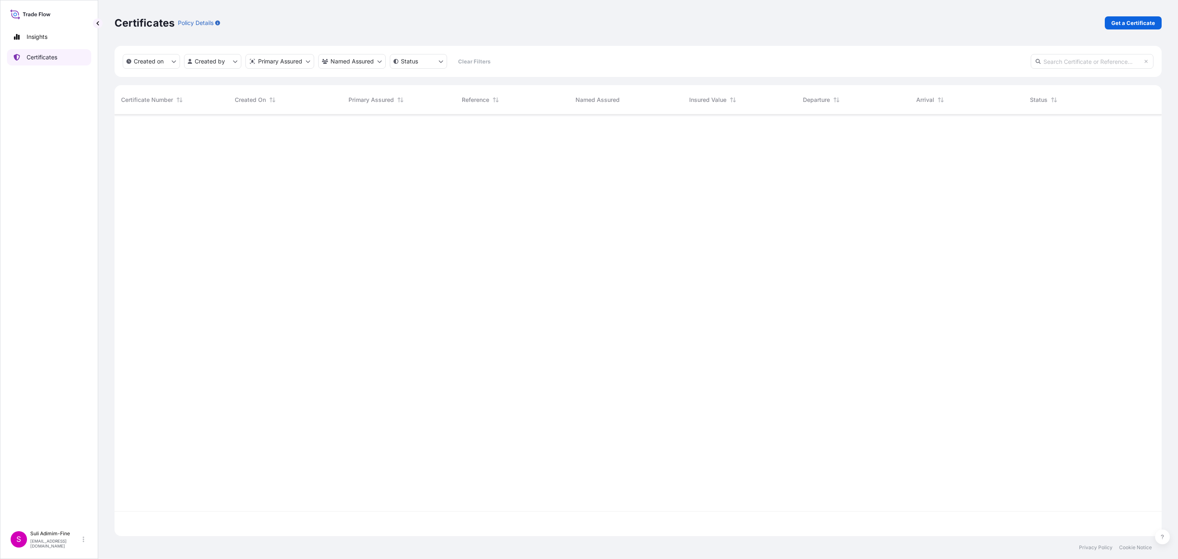
scroll to position [416, 1037]
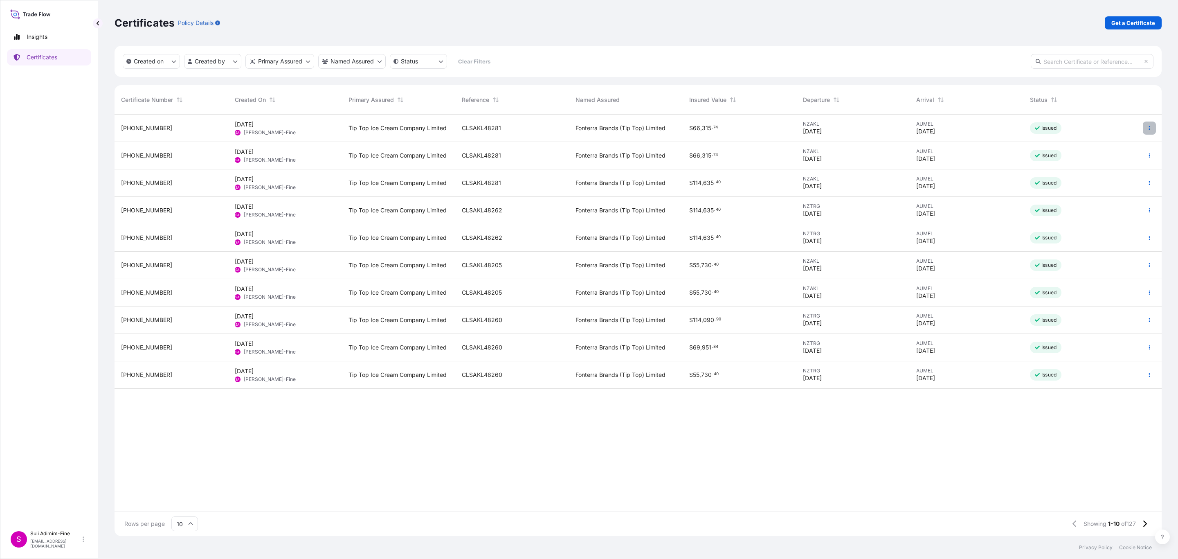
click at [1150, 129] on icon "button" at bounding box center [1149, 128] width 1 height 4
click at [1101, 161] on p "Download certificate" at bounding box center [1109, 159] width 55 height 8
